Goal: Task Accomplishment & Management: Complete application form

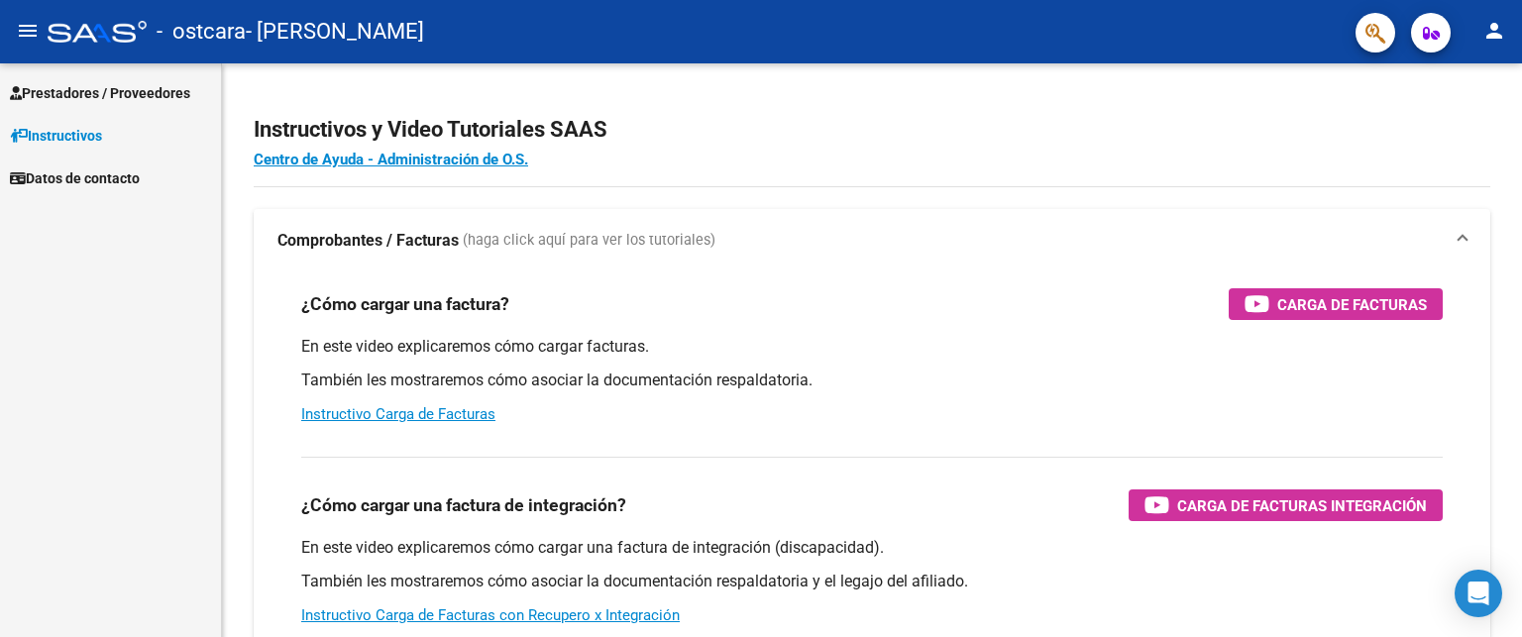
click at [1490, 31] on mat-icon "person" at bounding box center [1494, 31] width 24 height 24
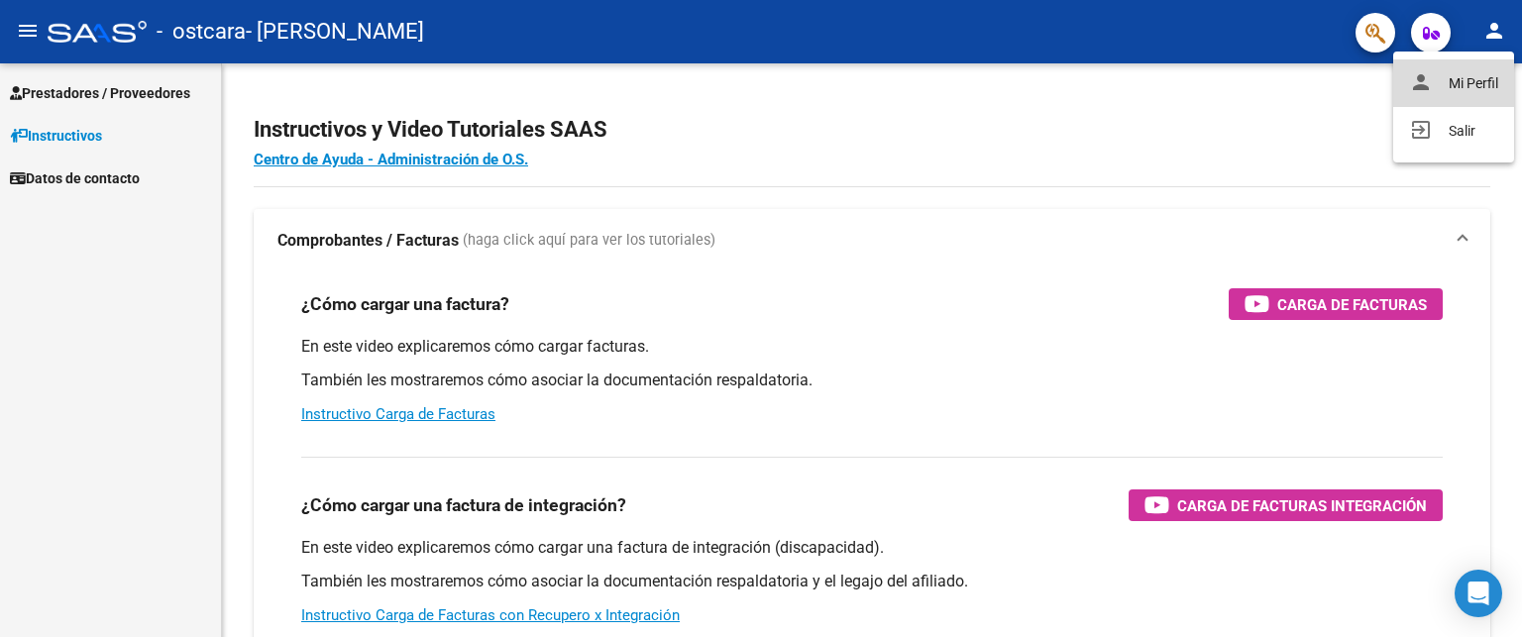
click at [1478, 81] on button "person Mi Perfil" at bounding box center [1453, 83] width 121 height 48
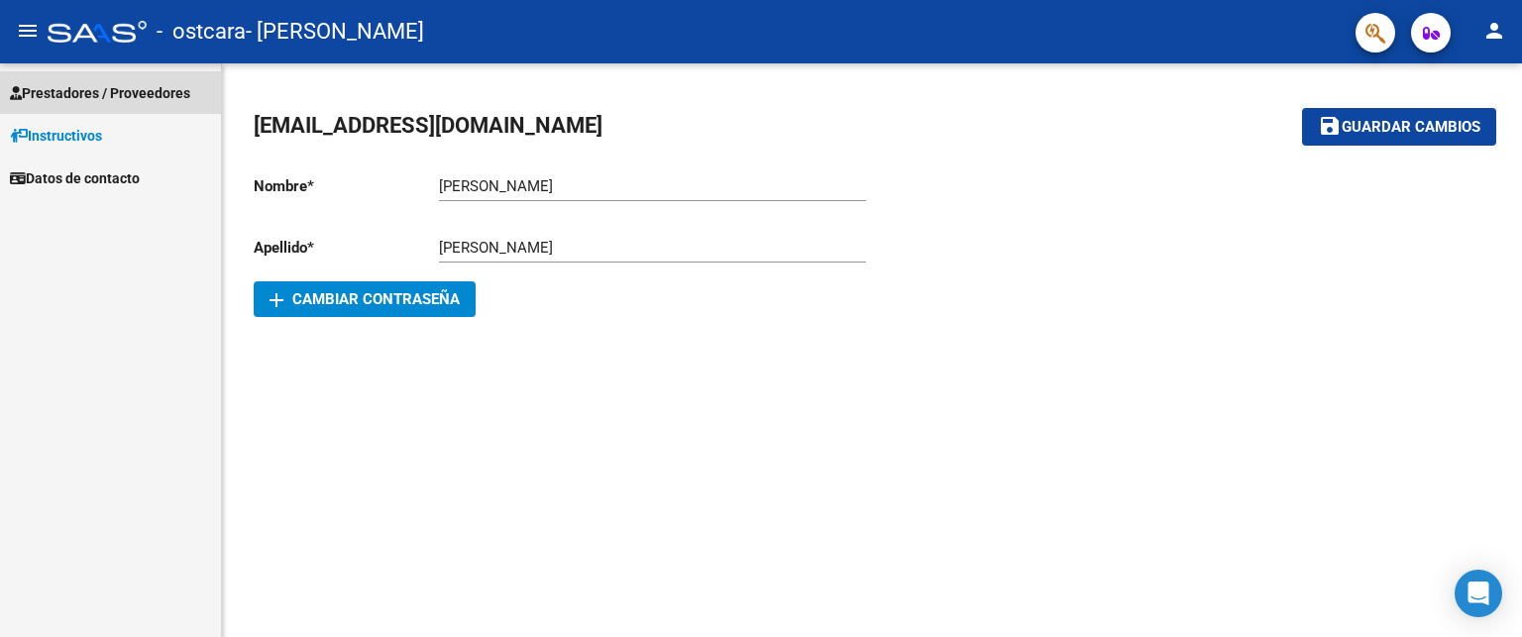
click at [67, 92] on span "Prestadores / Proveedores" at bounding box center [100, 93] width 180 height 22
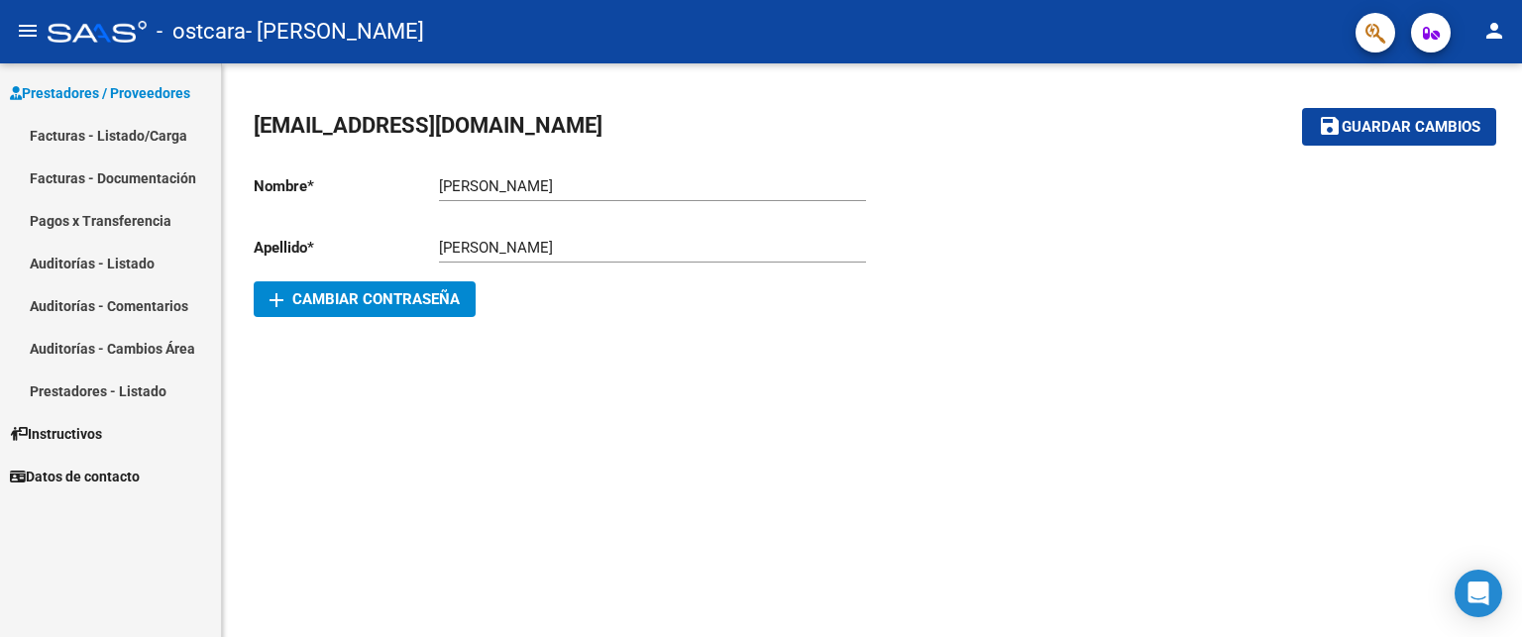
click at [75, 102] on span "Prestadores / Proveedores" at bounding box center [100, 93] width 180 height 22
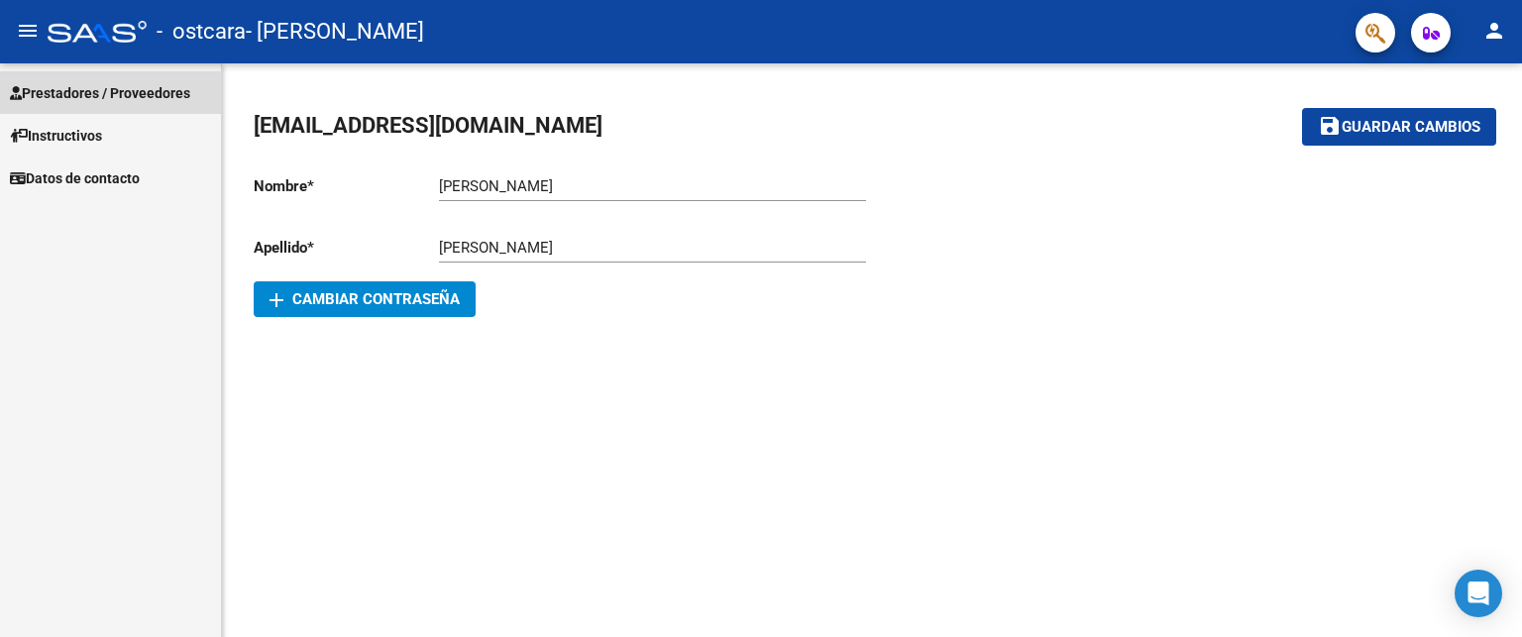
click at [75, 102] on span "Prestadores / Proveedores" at bounding box center [100, 93] width 180 height 22
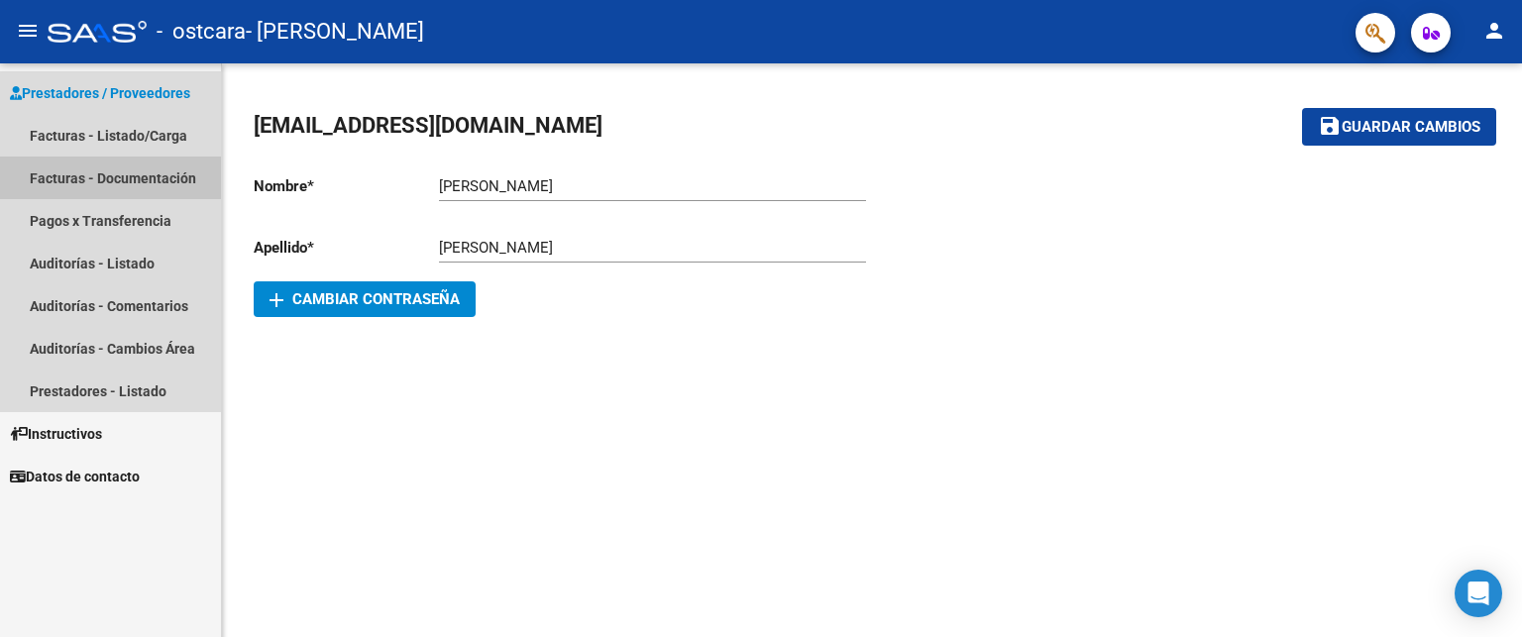
click at [73, 169] on link "Facturas - Documentación" at bounding box center [110, 178] width 221 height 43
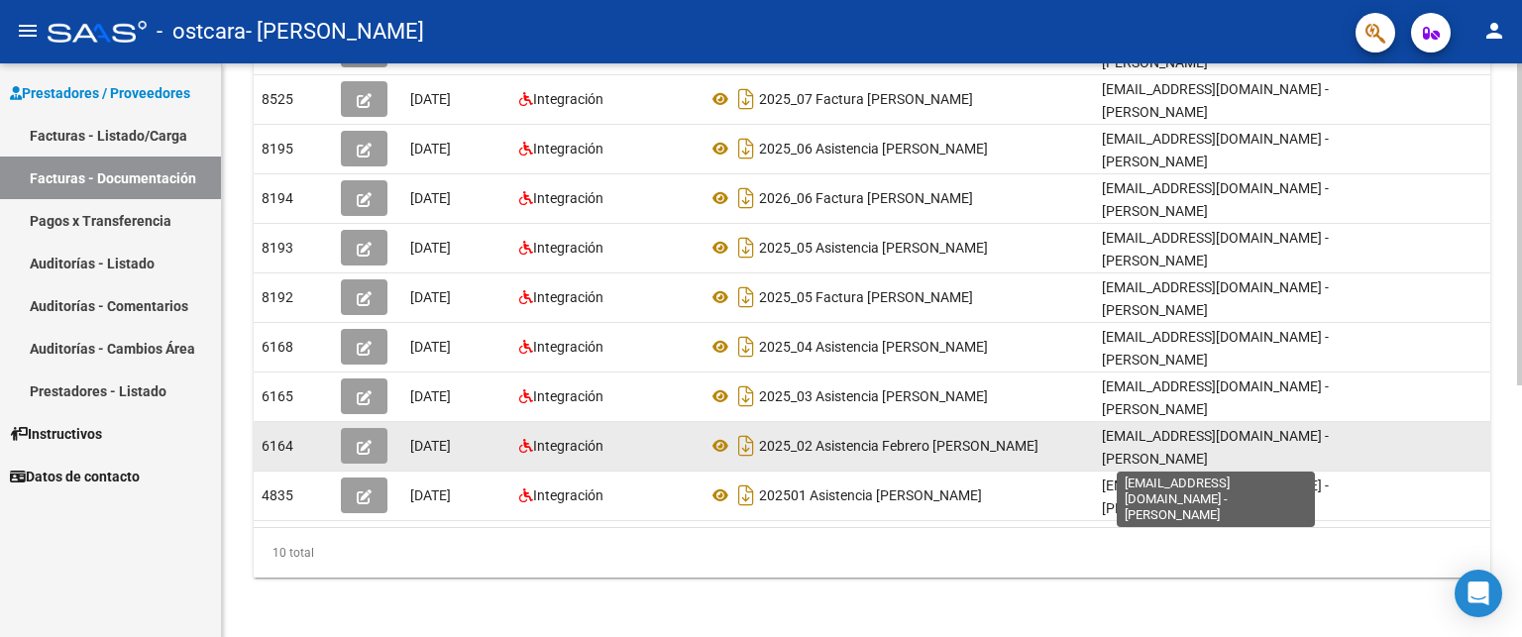
scroll to position [3, 0]
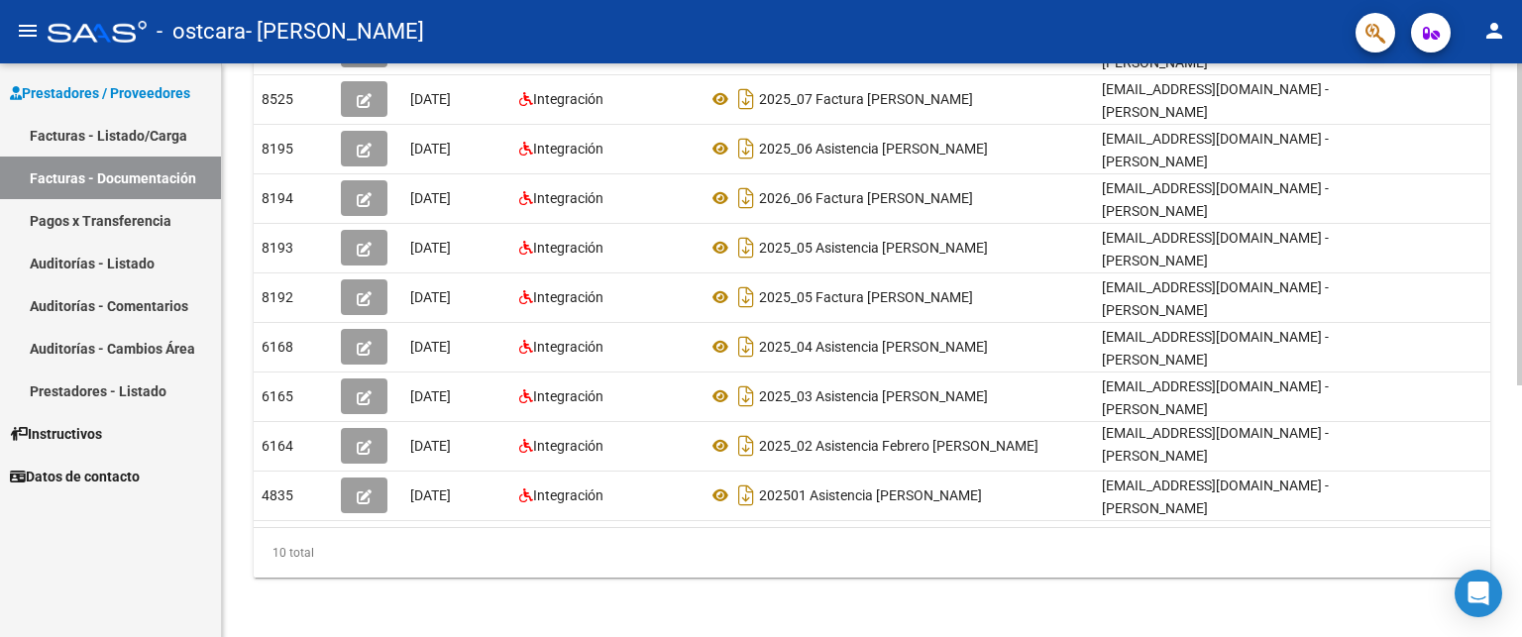
click at [1062, 605] on div "PRESTADORES -> Comprobantes - Documentación Respaldatoria cloud_download Export…" at bounding box center [872, 128] width 1300 height 1026
click at [1521, 431] on div at bounding box center [1519, 474] width 5 height 322
click at [1201, 609] on div "PRESTADORES -> Comprobantes - Documentación Respaldatoria cloud_download Export…" at bounding box center [872, 128] width 1300 height 1026
click at [1202, 609] on div "PRESTADORES -> Comprobantes - Documentación Respaldatoria cloud_download Export…" at bounding box center [872, 128] width 1300 height 1026
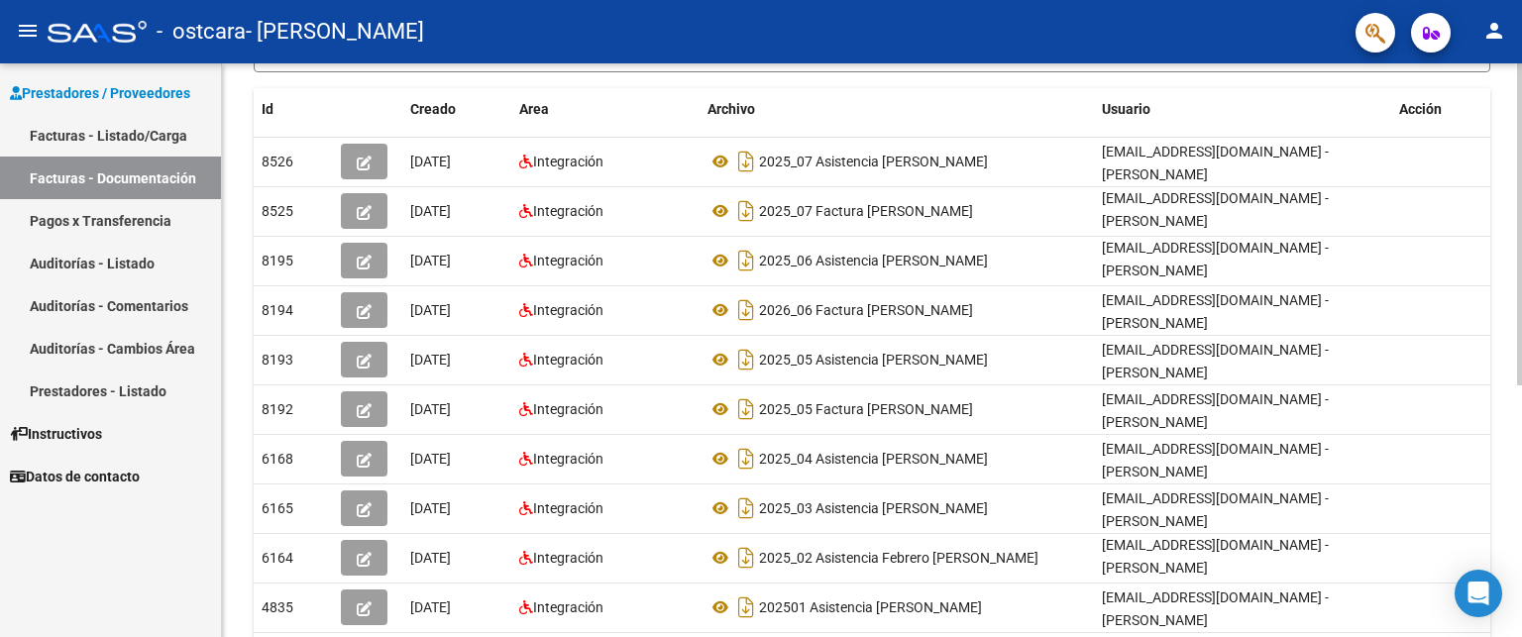
scroll to position [449, 0]
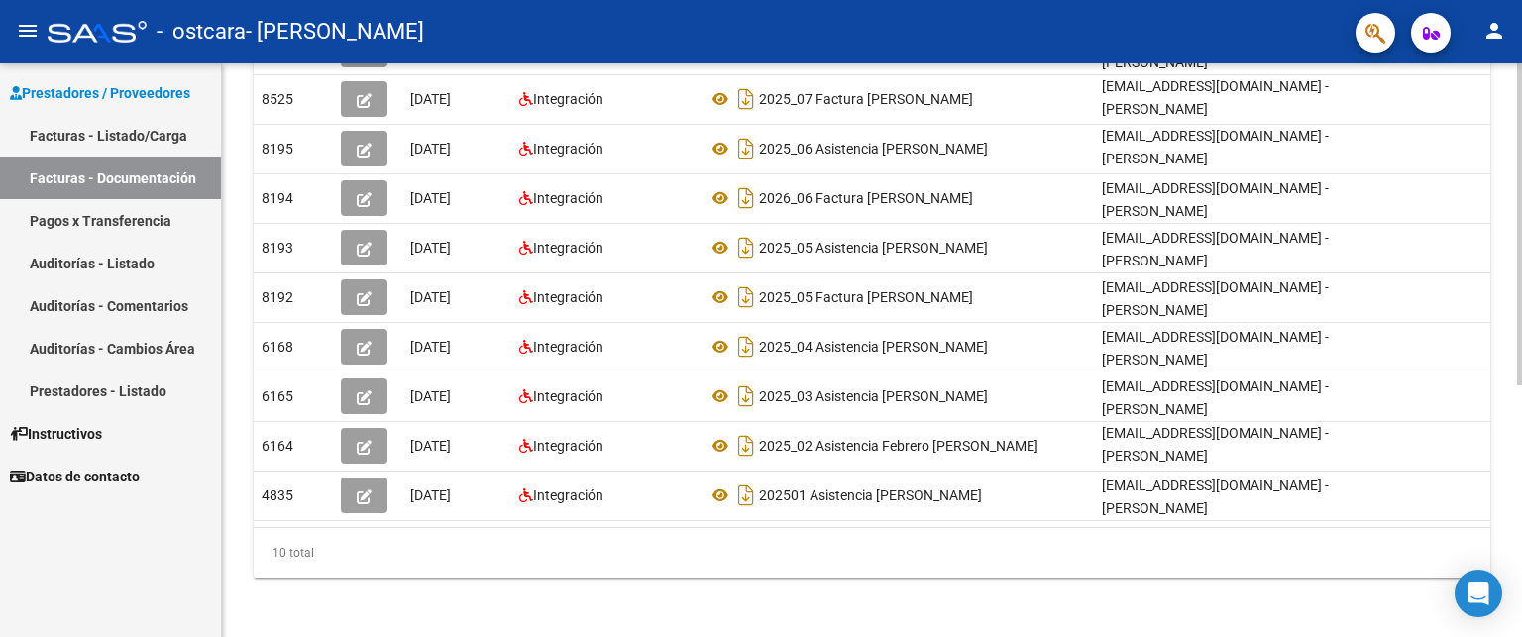
click at [609, 611] on div "PRESTADORES -> Comprobantes - Documentación Respaldatoria cloud_download Export…" at bounding box center [872, 128] width 1300 height 1026
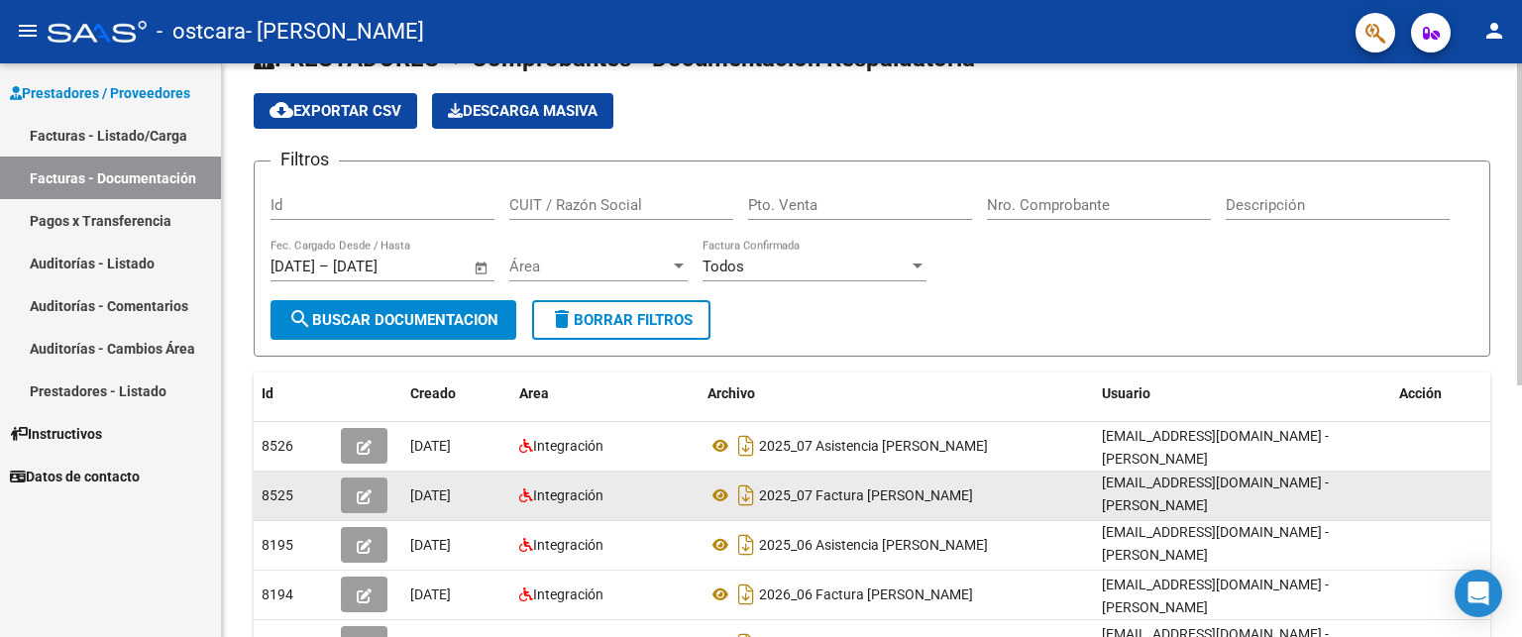
scroll to position [0, 0]
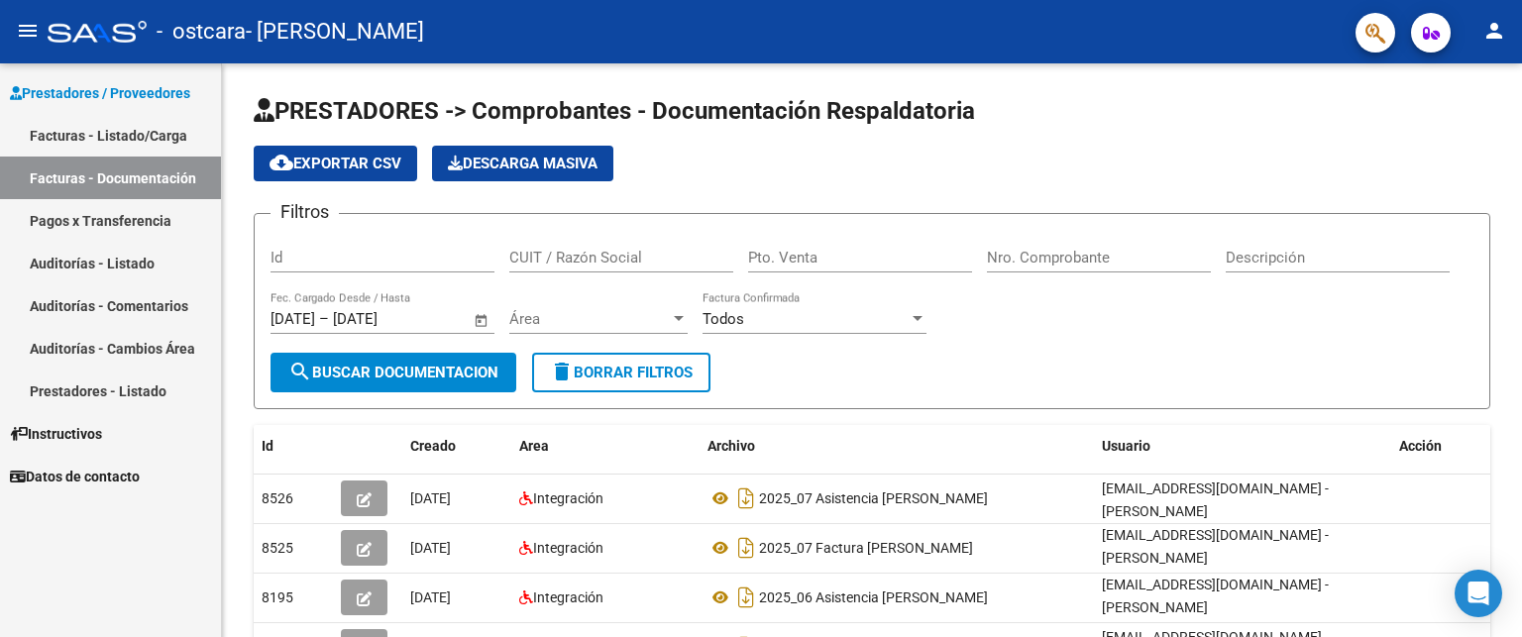
click at [107, 129] on link "Facturas - Listado/Carga" at bounding box center [110, 135] width 221 height 43
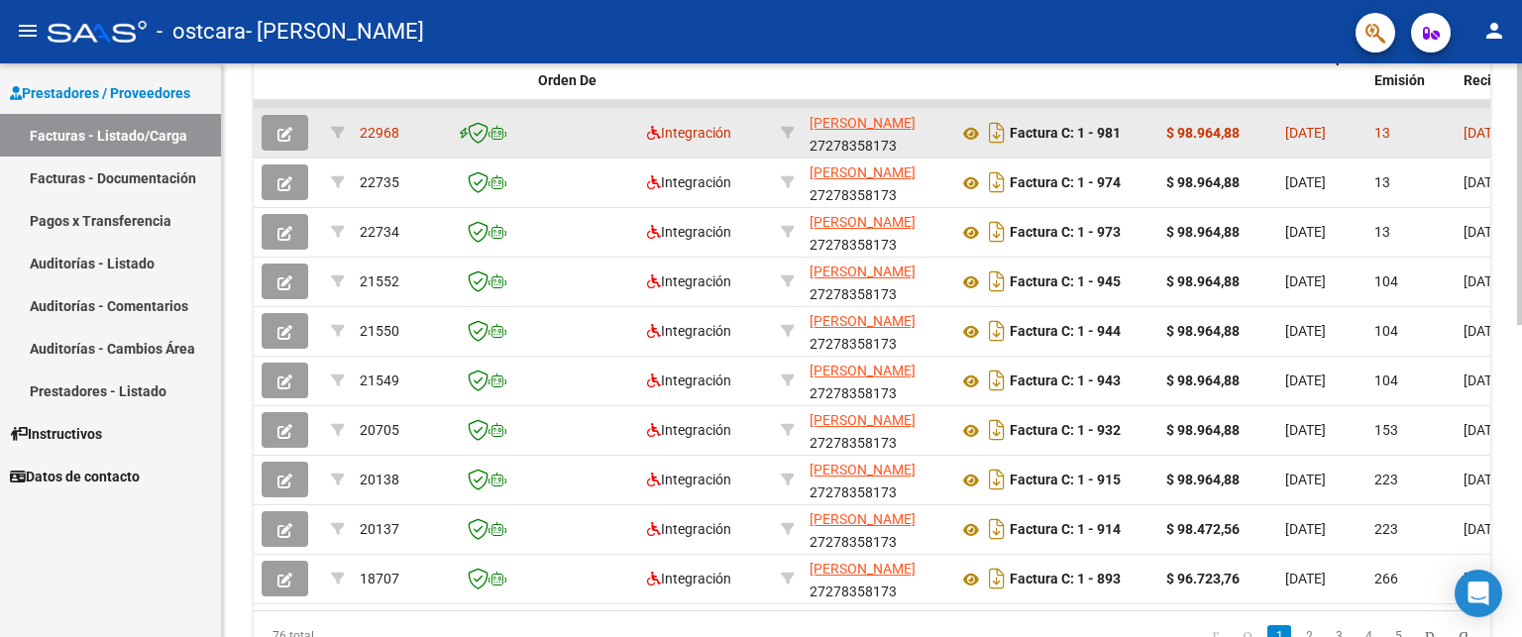
click at [285, 142] on button "button" at bounding box center [285, 133] width 47 height 36
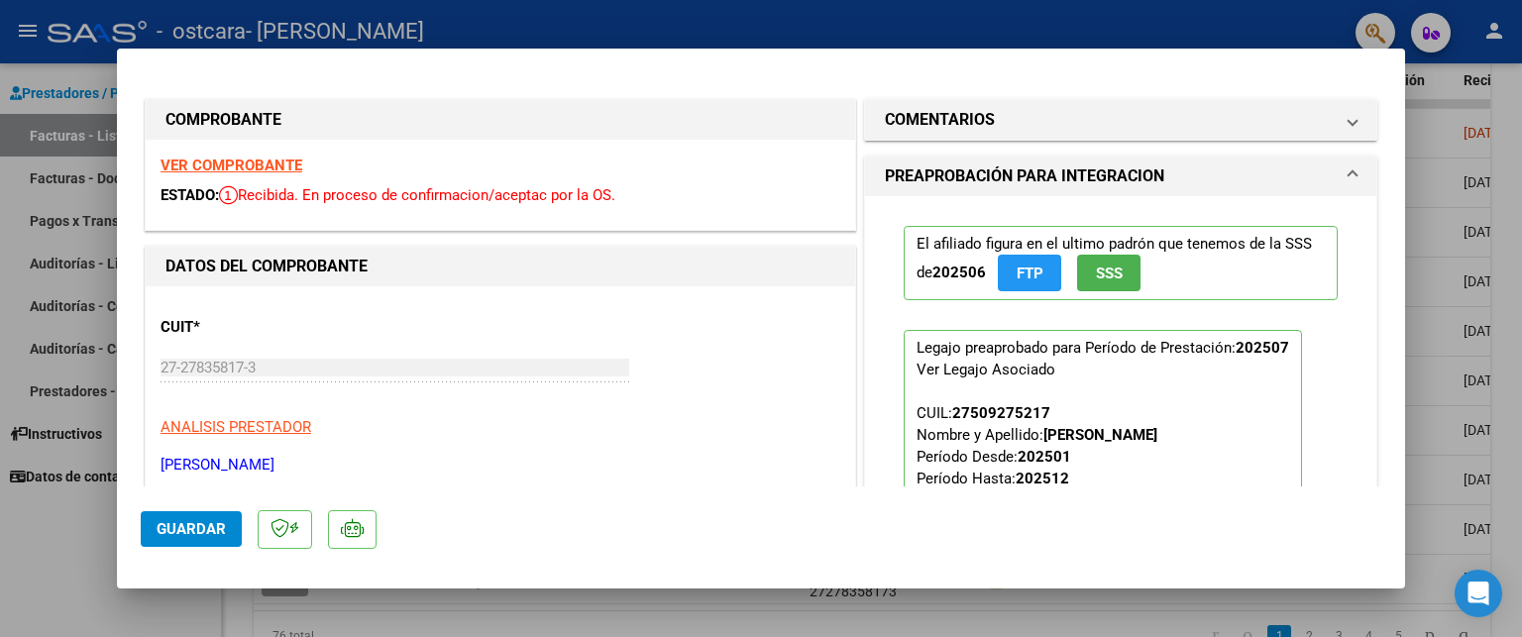
click at [1507, 84] on div at bounding box center [761, 318] width 1522 height 637
type input "$ 0,00"
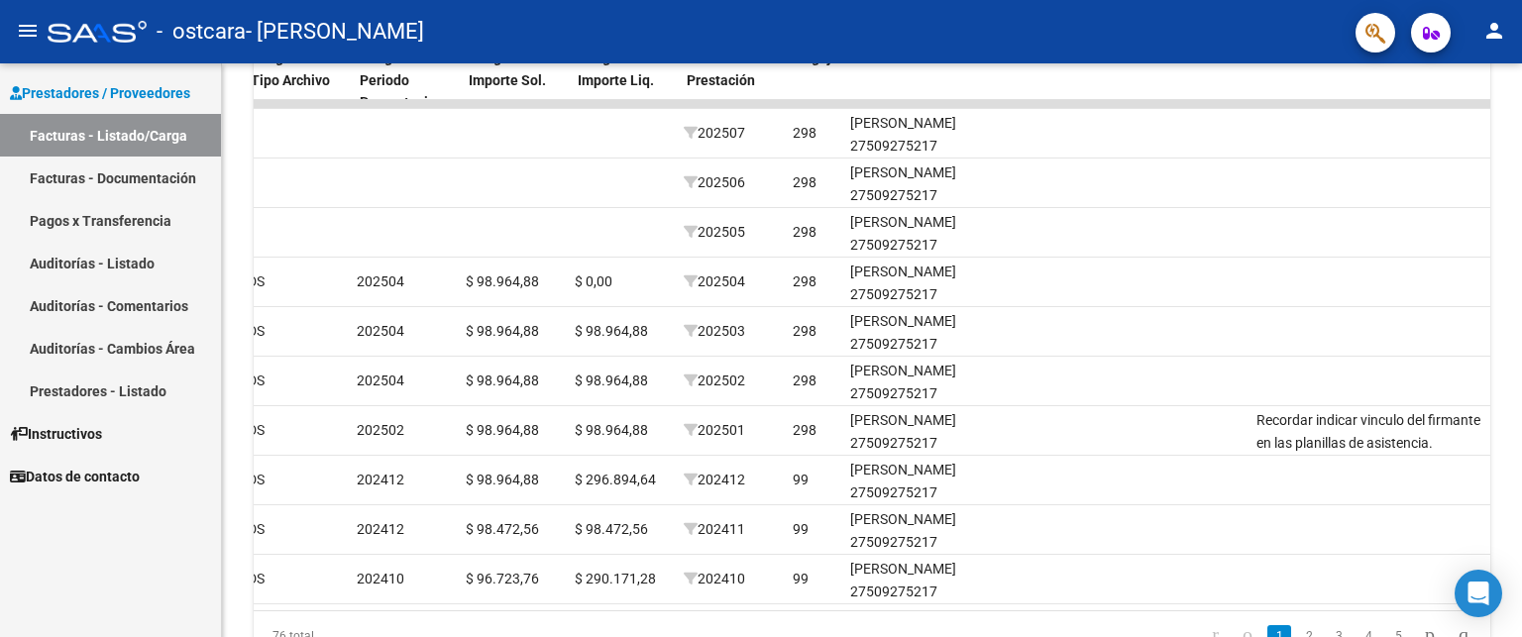
scroll to position [0, 2148]
